Goal: Information Seeking & Learning: Learn about a topic

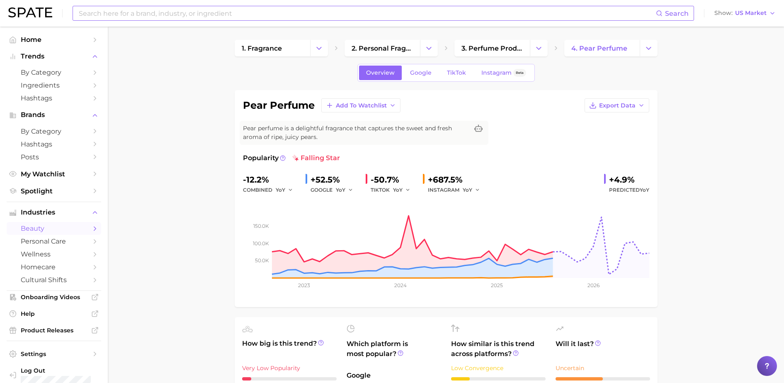
click at [458, 12] on input at bounding box center [367, 13] width 578 height 14
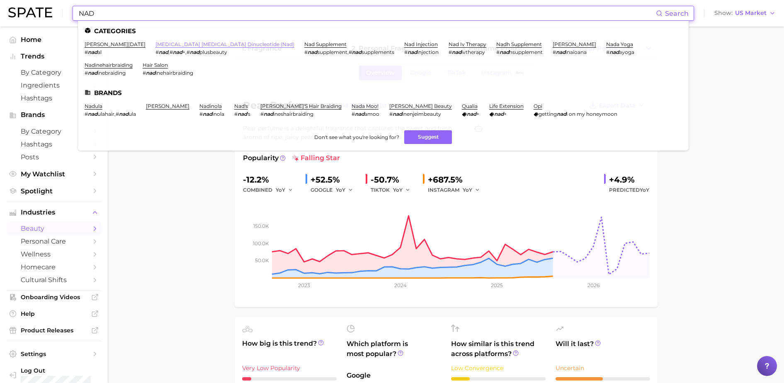
type input "NAD"
click at [207, 41] on link "nicotinamide adenine dinucleotide (nad)" at bounding box center [224, 44] width 139 height 6
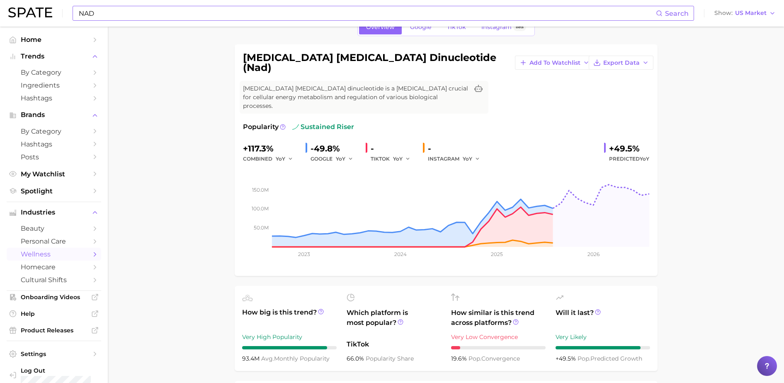
scroll to position [30, 0]
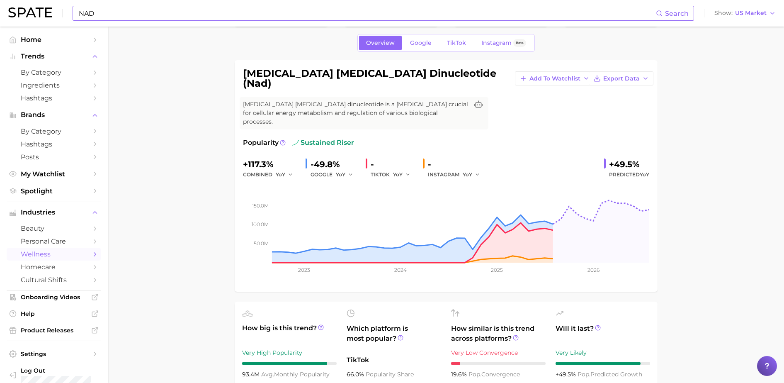
click at [333, 158] on div "-49.8%" at bounding box center [335, 164] width 49 height 13
click at [343, 171] on span "YoY" at bounding box center [341, 174] width 10 height 7
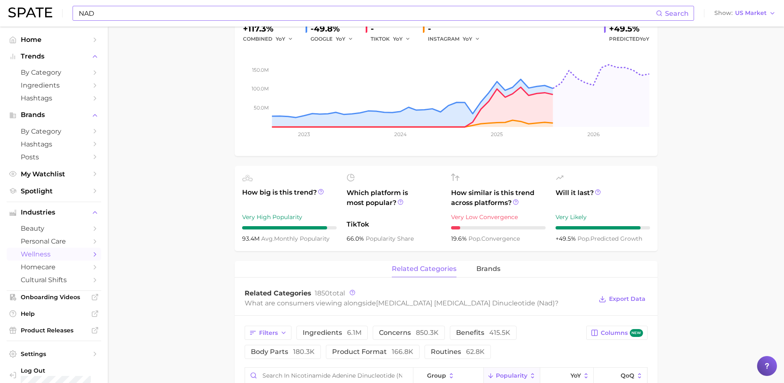
scroll to position [168, 0]
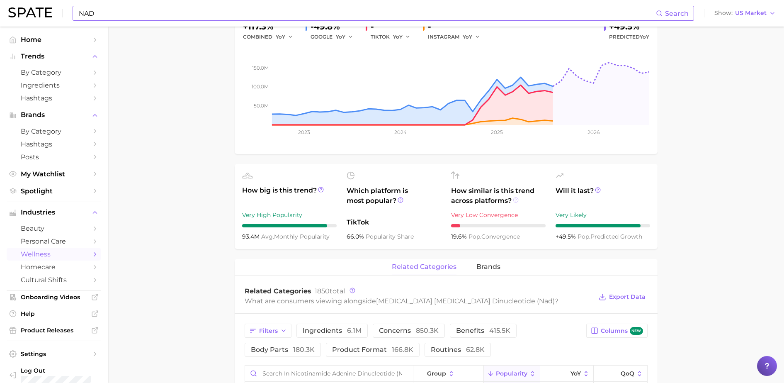
click at [515, 197] on icon at bounding box center [516, 200] width 6 height 6
click at [403, 197] on circle at bounding box center [400, 199] width 5 height 5
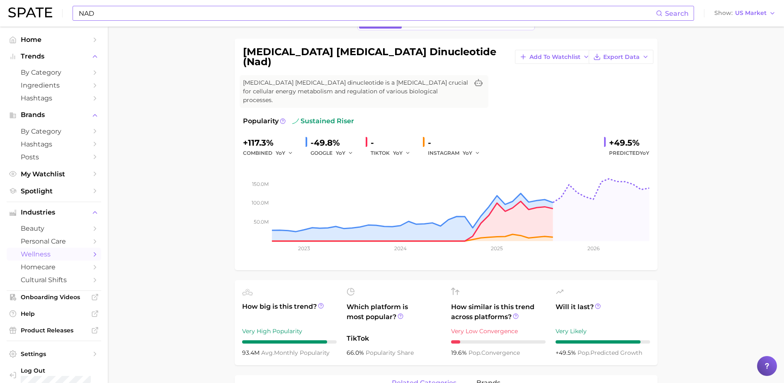
scroll to position [49, 0]
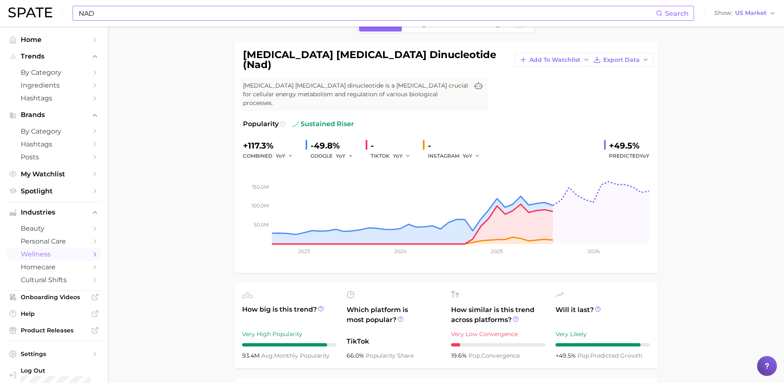
click at [282, 121] on icon at bounding box center [283, 124] width 6 height 6
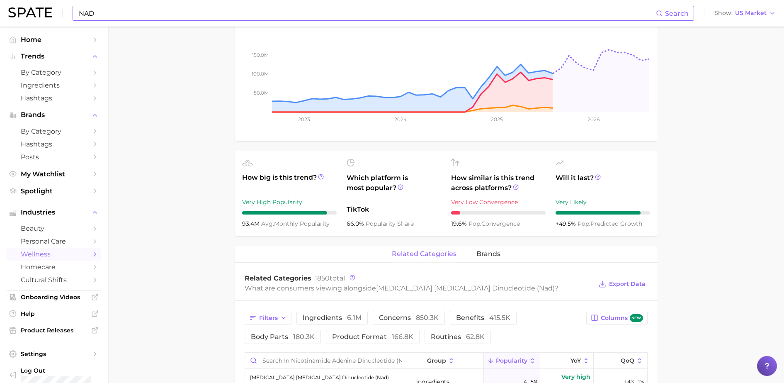
scroll to position [181, 0]
